Goal: Navigation & Orientation: Find specific page/section

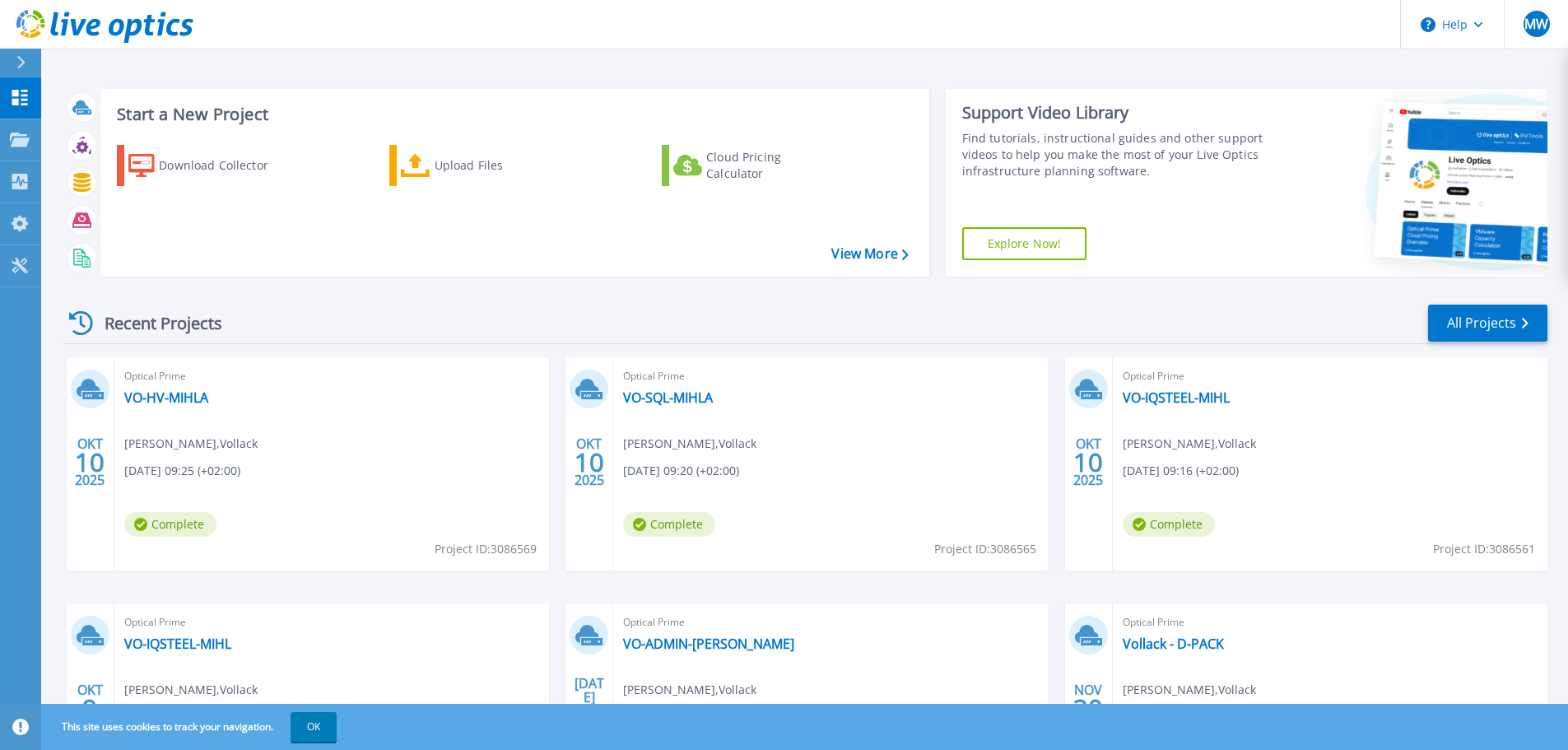
click at [97, 31] on icon at bounding box center [105, 26] width 177 height 34
